Goal: Transaction & Acquisition: Subscribe to service/newsletter

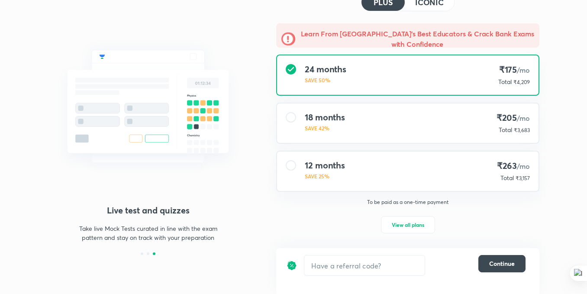
scroll to position [55, 0]
click at [418, 230] on button "View all plans" at bounding box center [408, 224] width 54 height 17
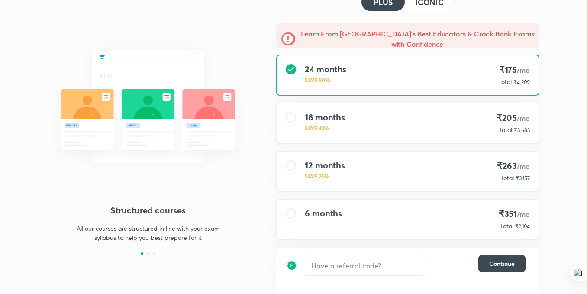
click at [292, 218] on div at bounding box center [291, 213] width 10 height 10
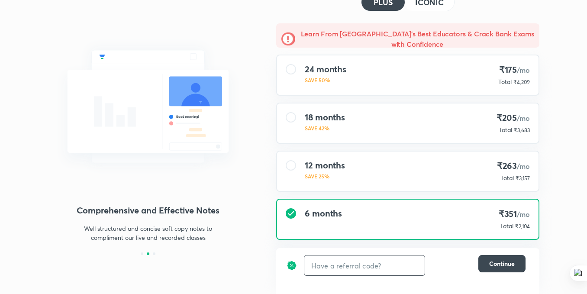
click at [353, 265] on input "text" at bounding box center [364, 265] width 120 height 20
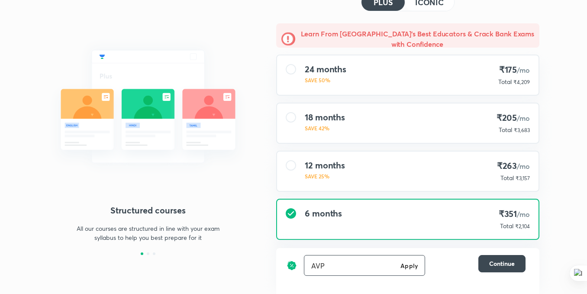
type input "AVP"
click at [403, 268] on h6 "Apply" at bounding box center [408, 265] width 17 height 9
